Goal: Use online tool/utility: Utilize a website feature to perform a specific function

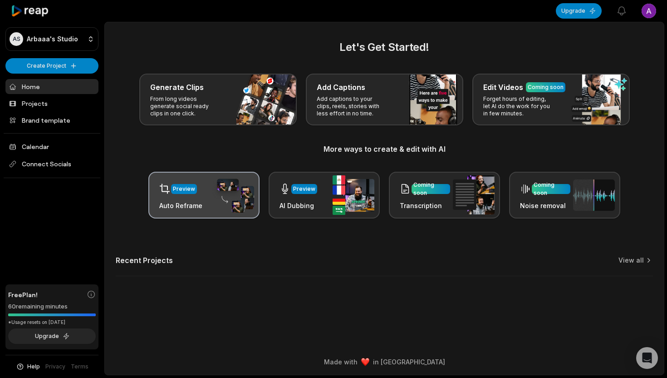
click at [212, 207] on img at bounding box center [233, 194] width 42 height 35
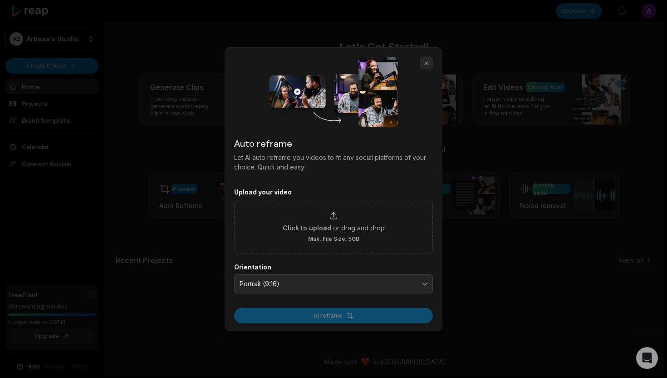
click at [422, 61] on button "button" at bounding box center [426, 63] width 13 height 13
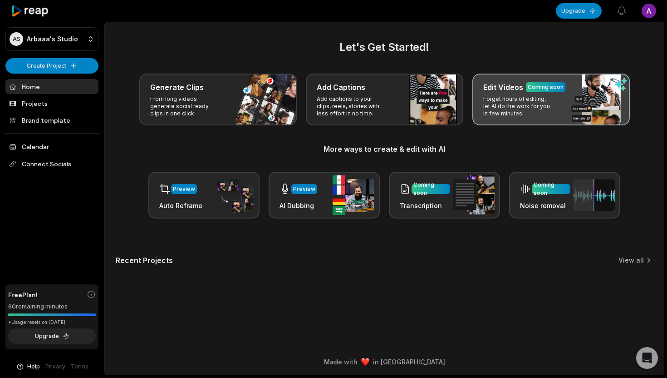
click at [531, 104] on p "Forget hours of editing, let AI do the work for you in few minutes." at bounding box center [518, 106] width 70 height 22
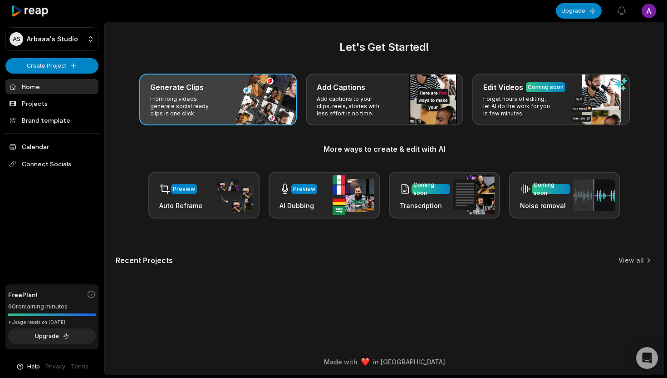
click at [190, 102] on p "From long videos generate social ready clips in one click." at bounding box center [185, 106] width 70 height 22
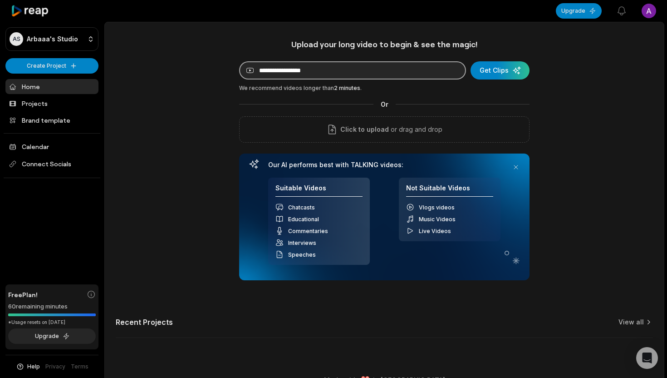
click at [347, 76] on input at bounding box center [352, 70] width 227 height 18
paste input "**********"
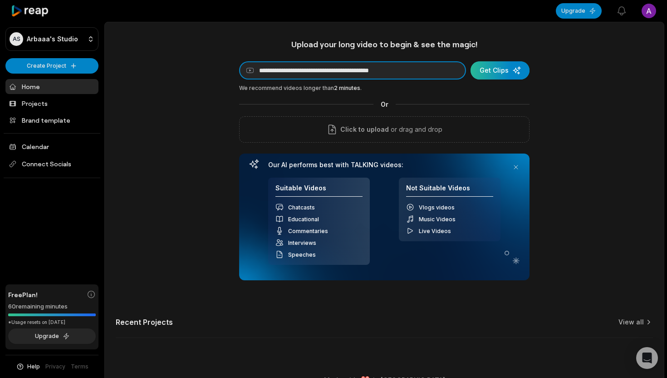
type input "**********"
click at [499, 78] on div "submit" at bounding box center [500, 70] width 59 height 18
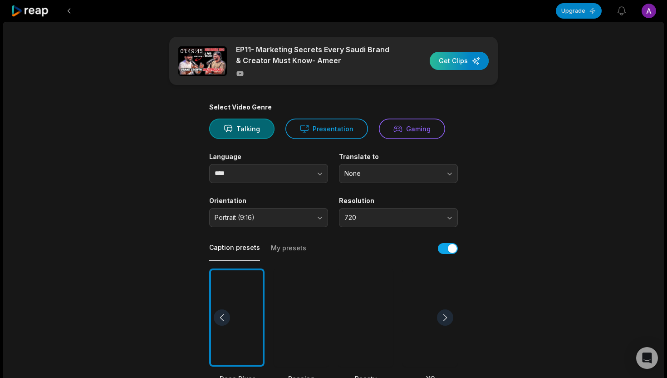
click at [459, 59] on div "button" at bounding box center [459, 61] width 59 height 18
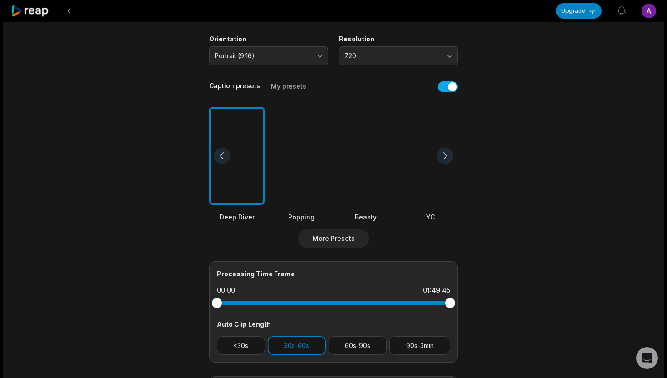
scroll to position [280, 0]
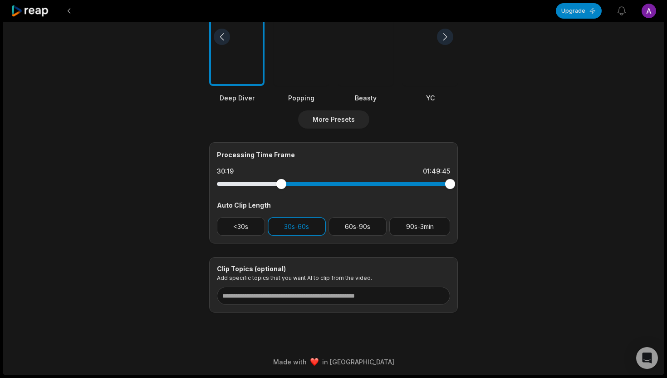
drag, startPoint x: 218, startPoint y: 179, endPoint x: 282, endPoint y: 182, distance: 64.5
click at [282, 182] on div at bounding box center [281, 184] width 10 height 10
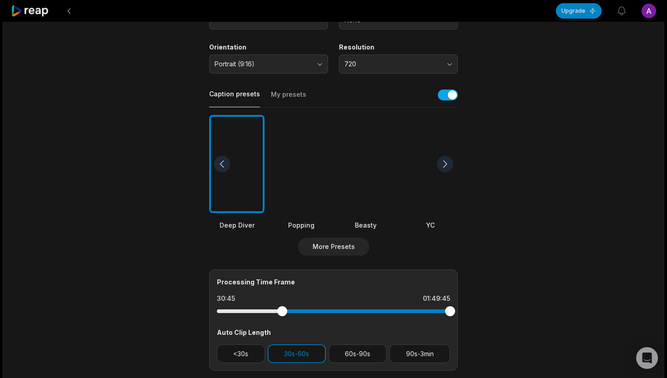
scroll to position [184, 0]
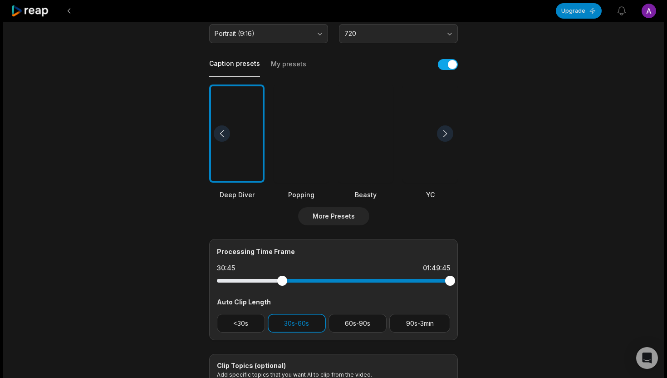
drag, startPoint x: 447, startPoint y: 279, endPoint x: 464, endPoint y: 284, distance: 17.1
click at [464, 284] on main "01:49:45 EP11- Marketing Secrets Every Saudi Brand & Creator Must Know- Ameer G…" at bounding box center [333, 131] width 439 height 556
drag, startPoint x: 282, startPoint y: 280, endPoint x: 359, endPoint y: 283, distance: 77.7
click at [359, 283] on div at bounding box center [359, 280] width 10 height 10
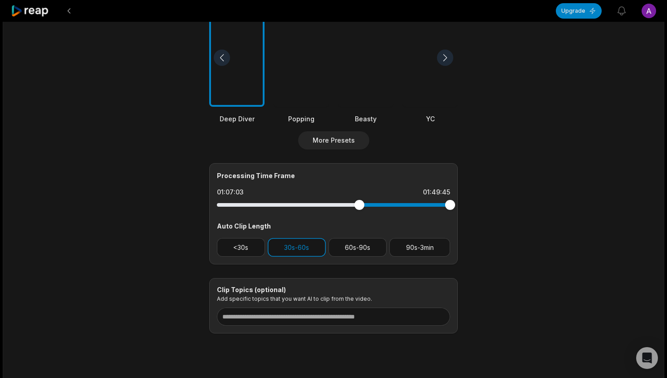
scroll to position [261, 0]
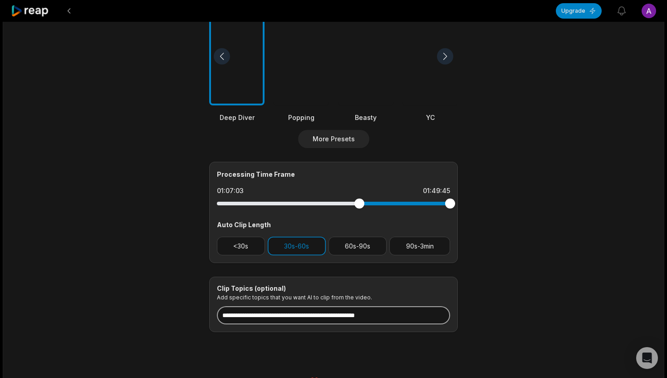
click at [357, 317] on input at bounding box center [333, 315] width 233 height 18
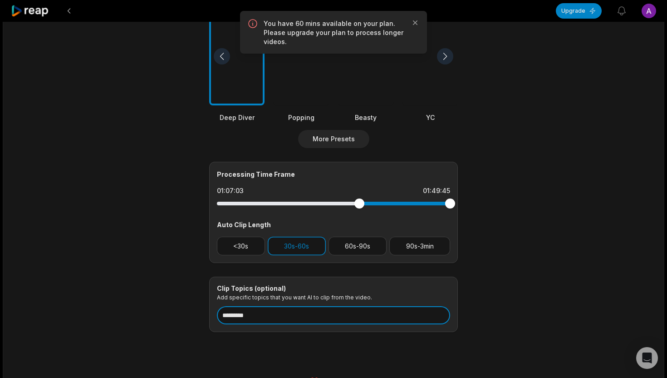
type input "*********"
click at [456, 348] on div "01:49:45 EP11- Marketing Secrets Every Saudi Brand & Creator Must Know- Ameer G…" at bounding box center [334, 77] width 662 height 633
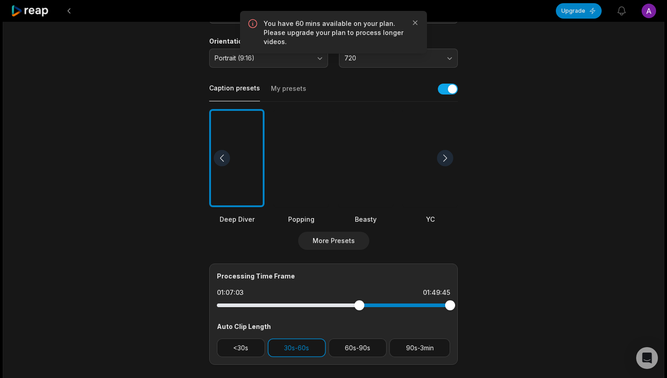
scroll to position [152, 0]
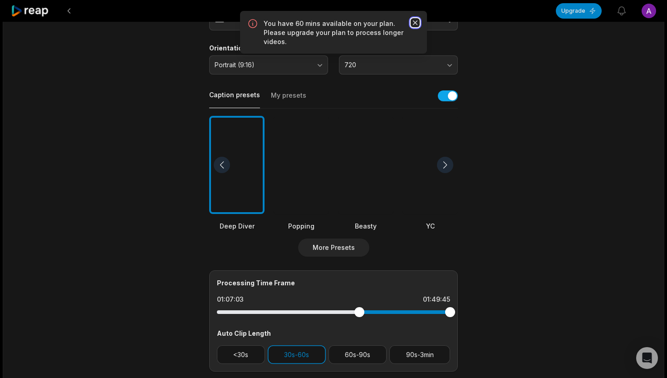
click at [416, 22] on icon "button" at bounding box center [415, 22] width 9 height 9
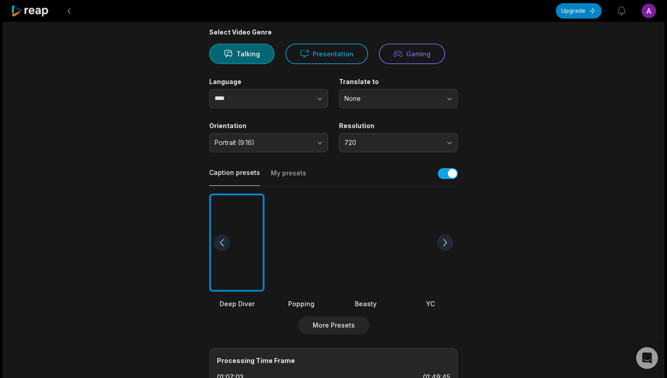
scroll to position [0, 0]
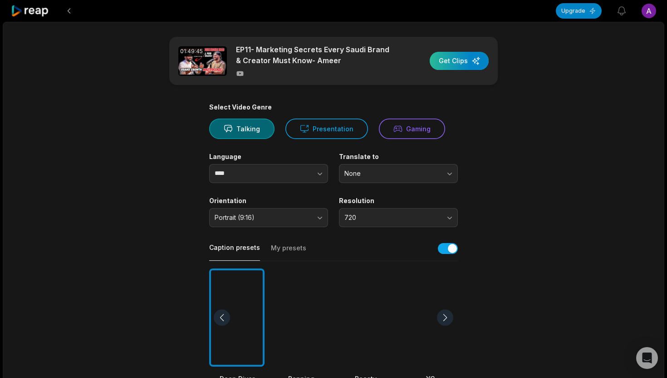
click at [467, 66] on div "button" at bounding box center [459, 61] width 59 height 18
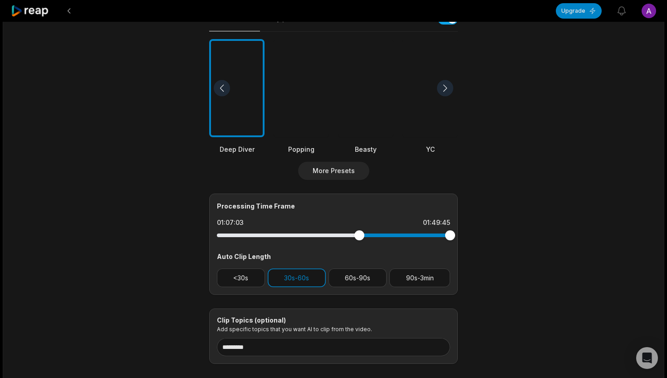
scroll to position [230, 0]
click at [437, 122] on div at bounding box center [430, 87] width 55 height 98
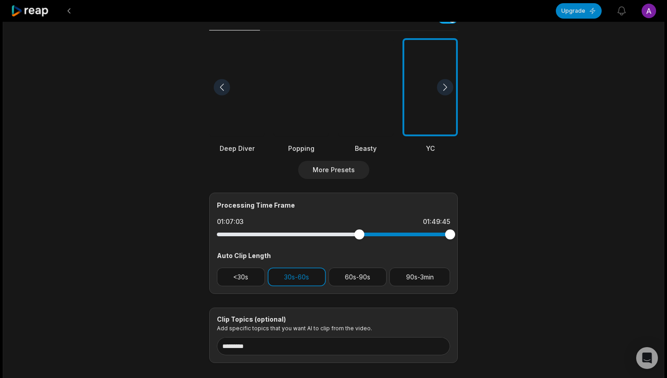
scroll to position [226, 0]
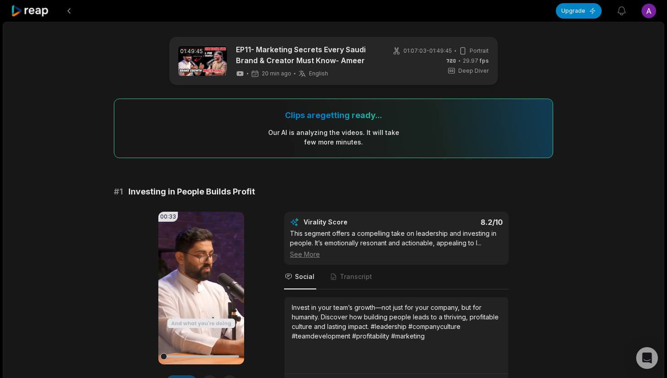
click at [195, 290] on video "Your browser does not support mp4 format." at bounding box center [201, 287] width 86 height 152
click at [213, 283] on video "Your browser does not support mp4 format." at bounding box center [201, 287] width 86 height 152
